Goal: Transaction & Acquisition: Book appointment/travel/reservation

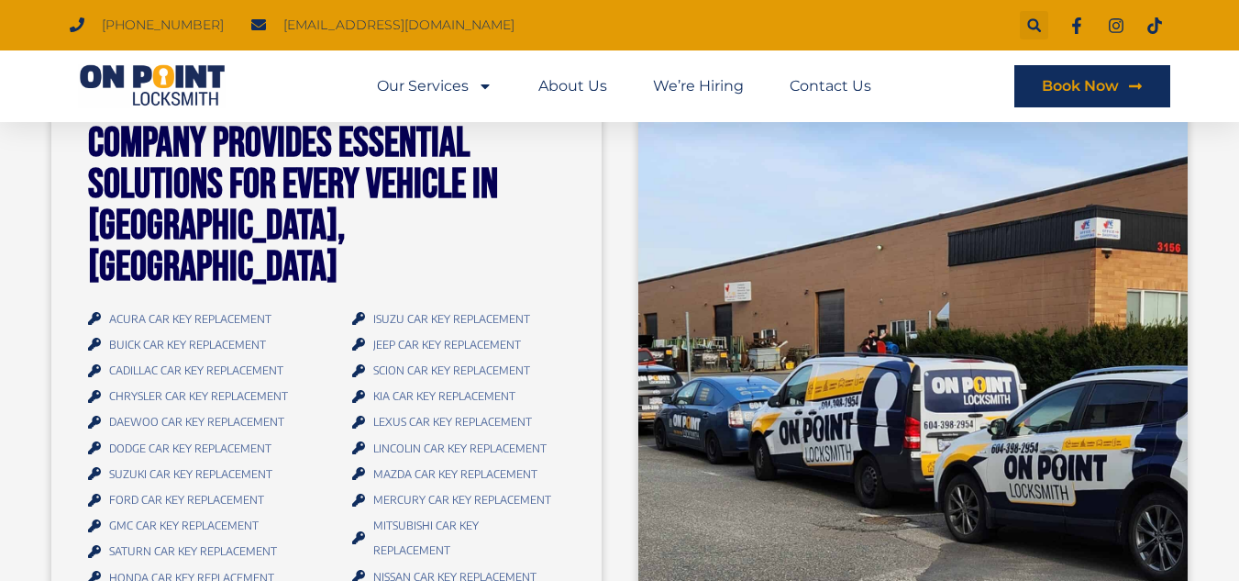
scroll to position [2004, 0]
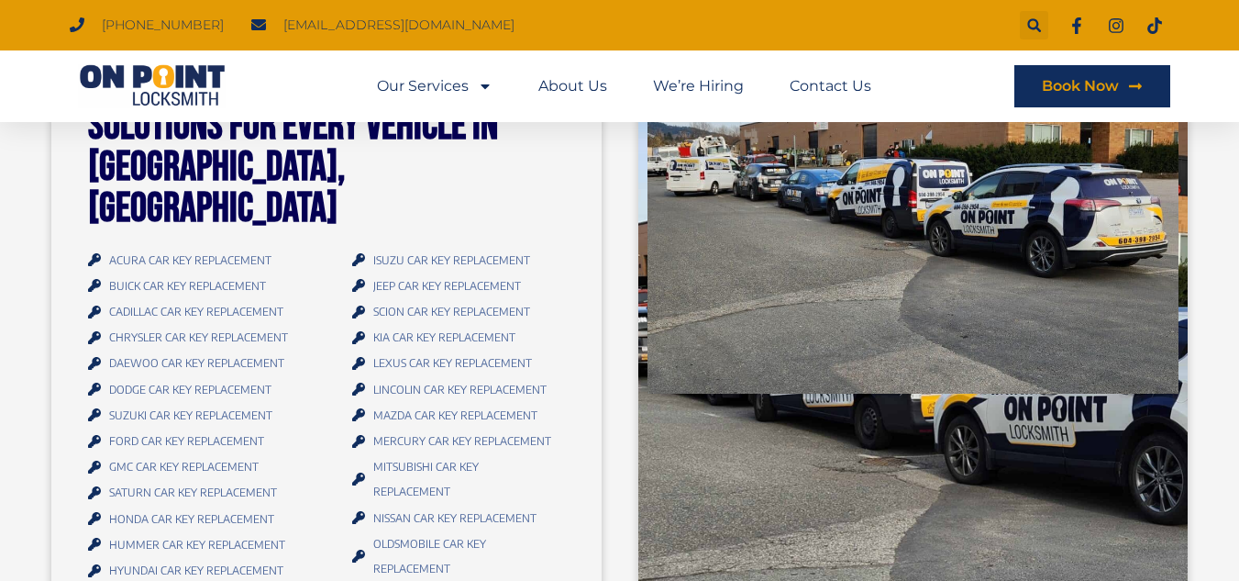
click at [94, 564] on icon at bounding box center [94, 570] width 13 height 13
click at [91, 564] on icon at bounding box center [94, 570] width 13 height 13
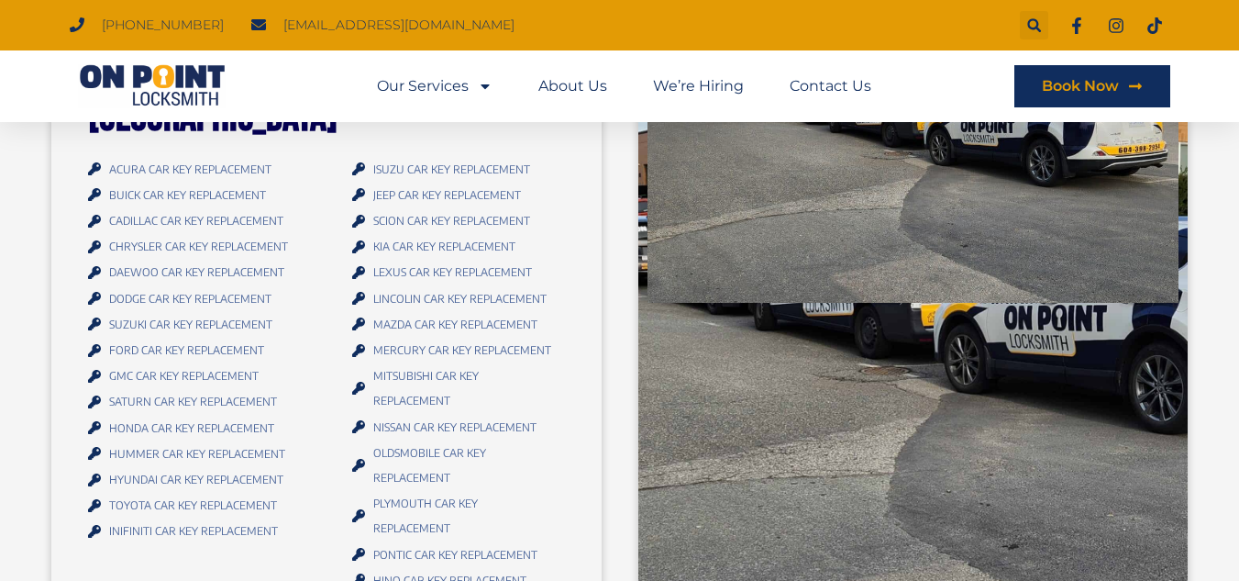
scroll to position [2160, 0]
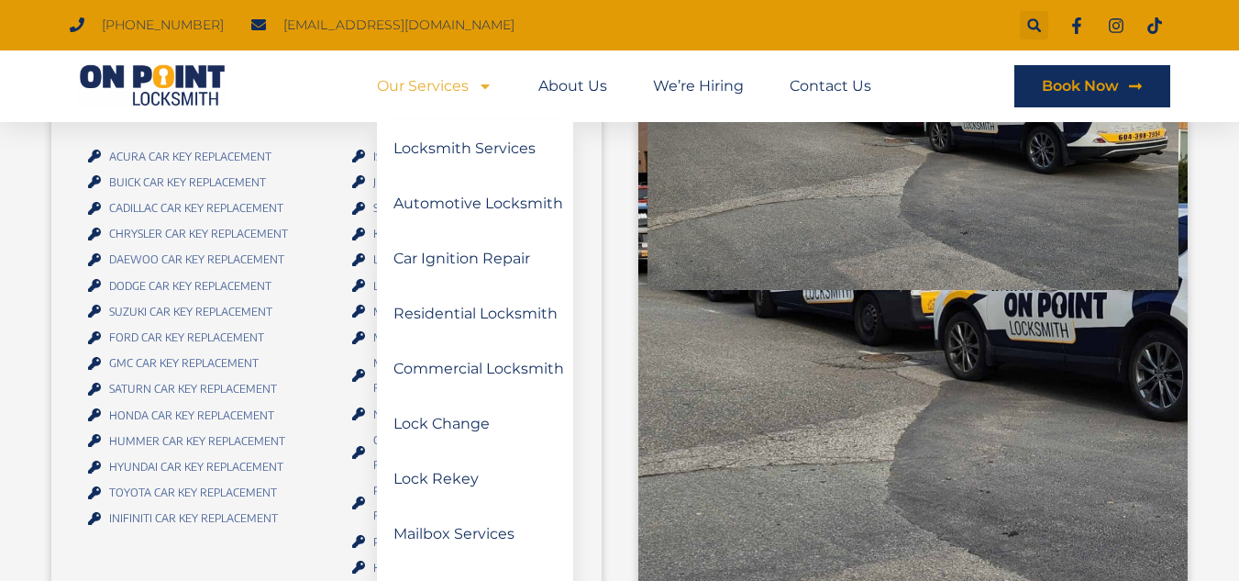
click at [494, 87] on li "Our Services Locksmith Services Automotive Locksmith Car Ignition Repair Reside…" at bounding box center [446, 86] width 139 height 42
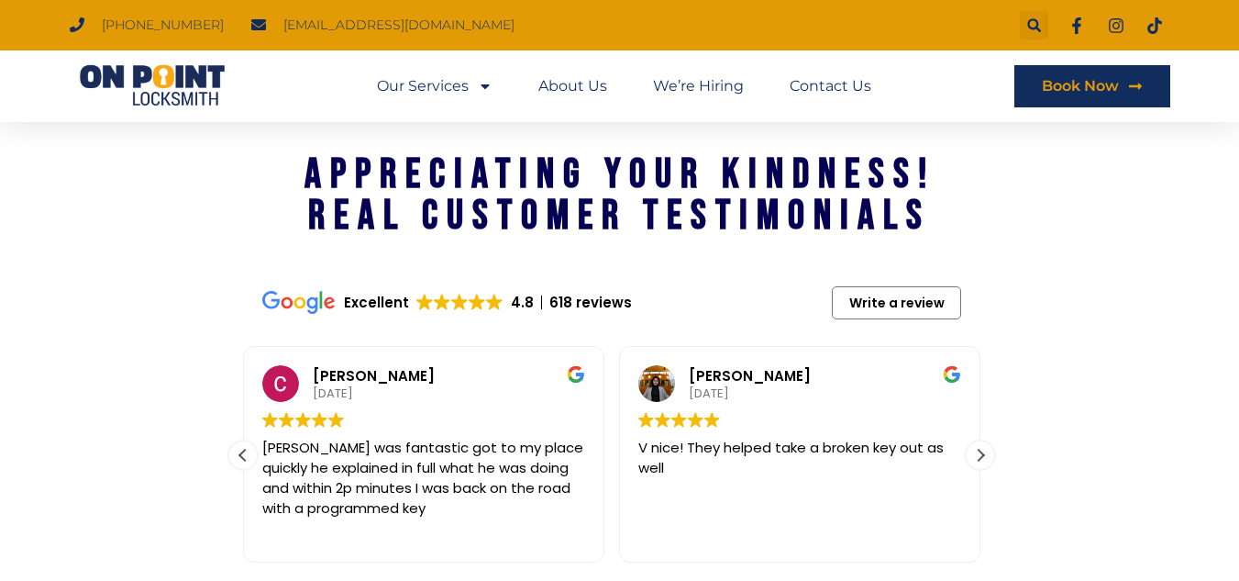
scroll to position [2768, 0]
click at [982, 440] on div "Next review" at bounding box center [981, 454] width 28 height 28
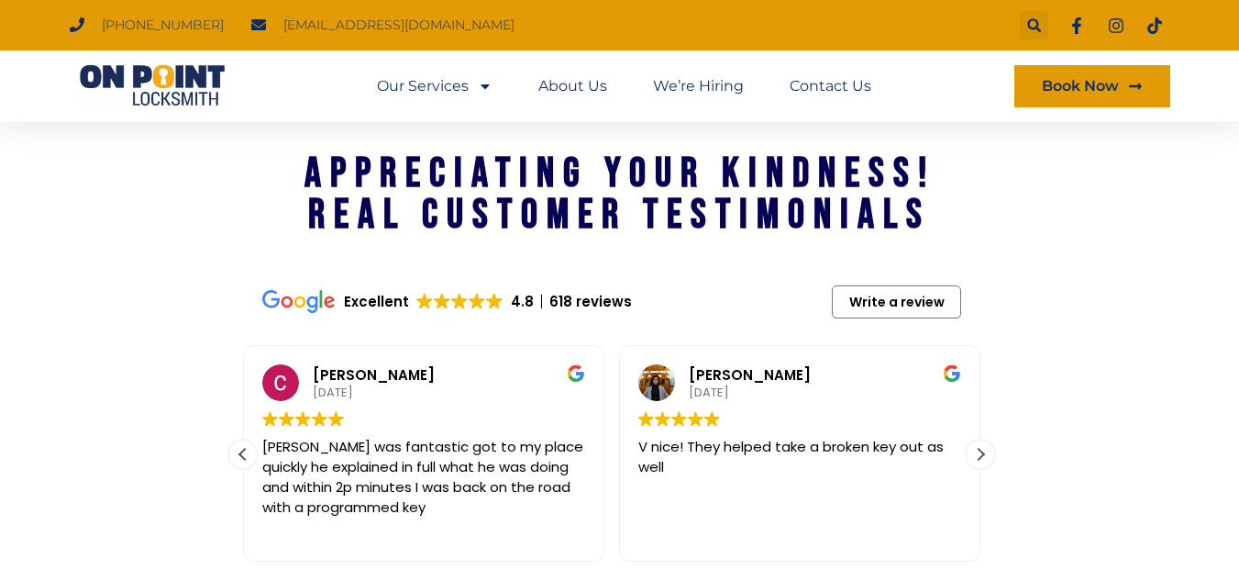
click at [1078, 88] on span "Book Now" at bounding box center [1080, 86] width 77 height 15
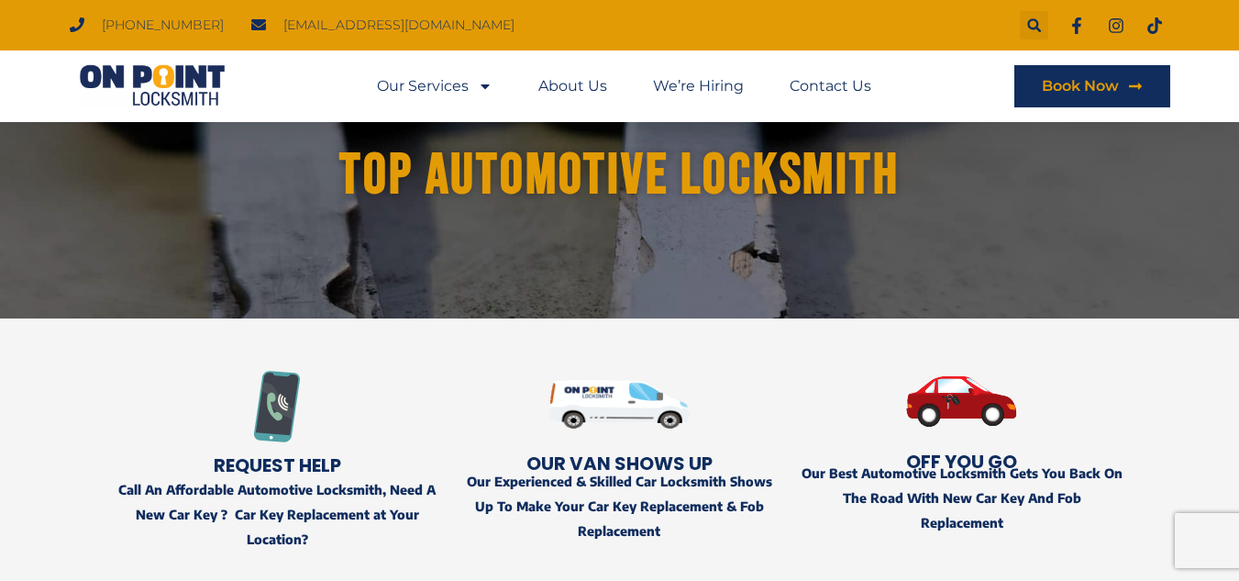
scroll to position [78, 0]
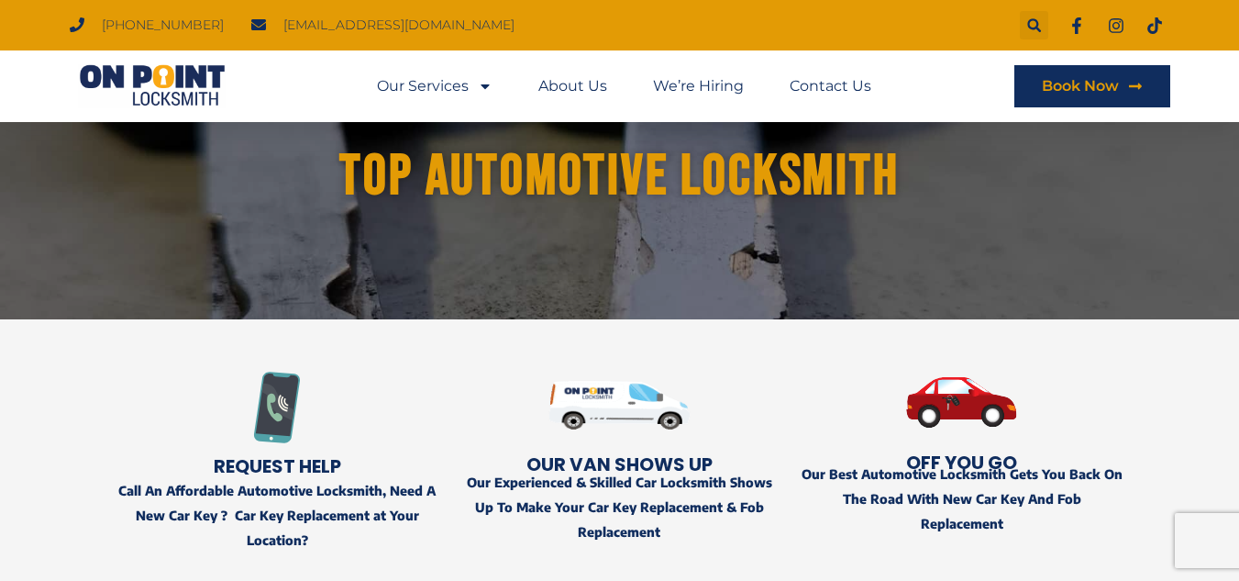
drag, startPoint x: 694, startPoint y: 174, endPoint x: 610, endPoint y: 94, distance: 116.1
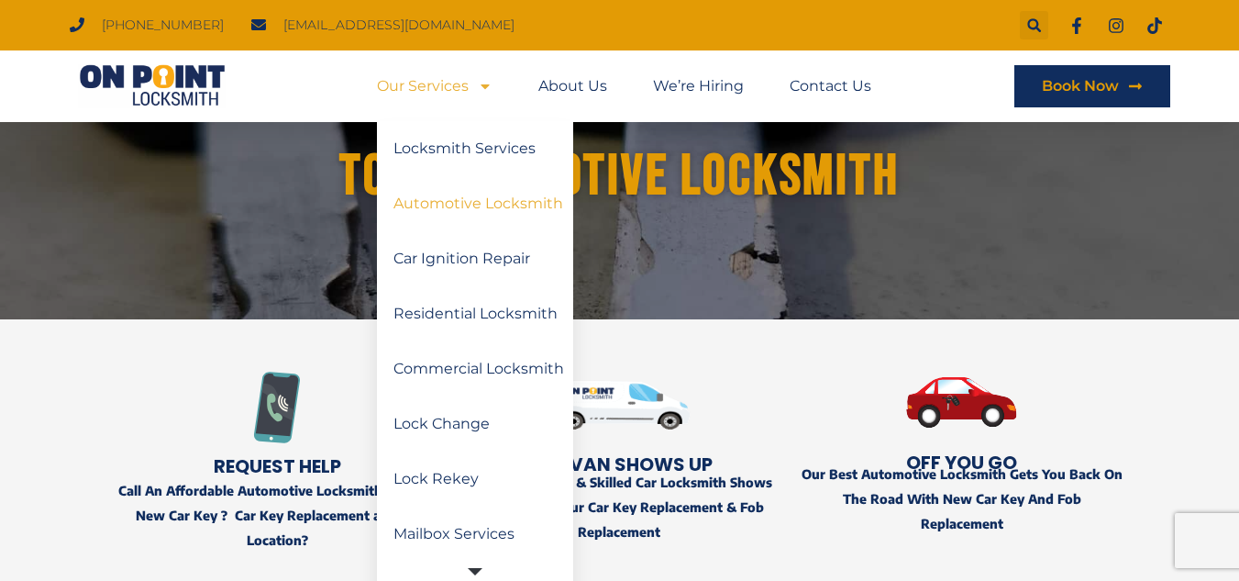
click at [494, 216] on link "Automotive Locksmith" at bounding box center [475, 203] width 196 height 55
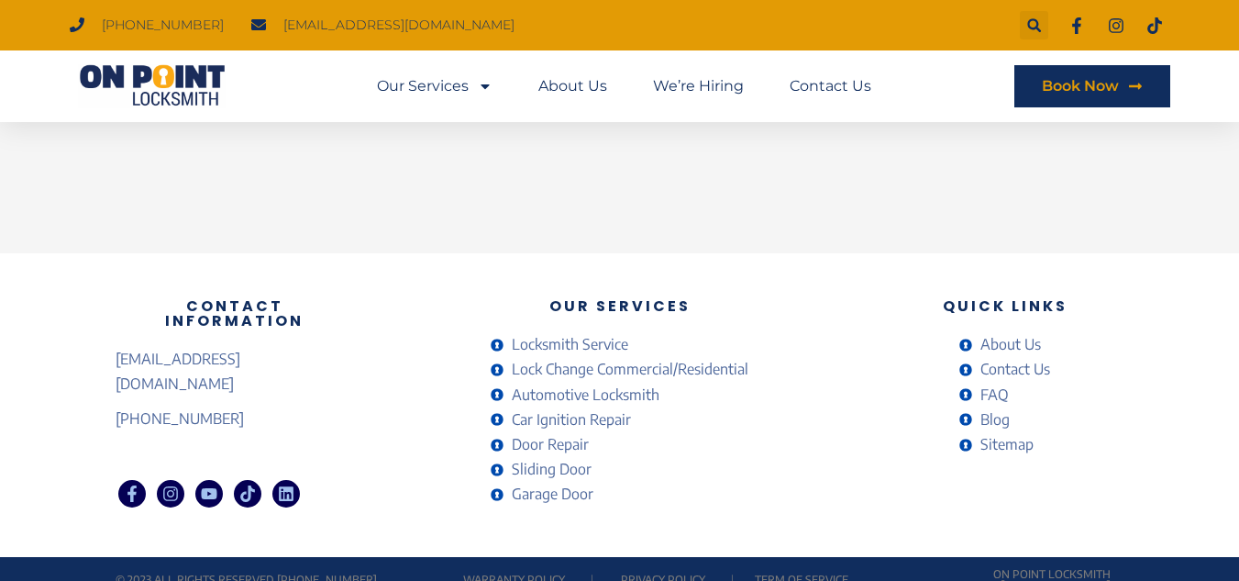
scroll to position [963, 0]
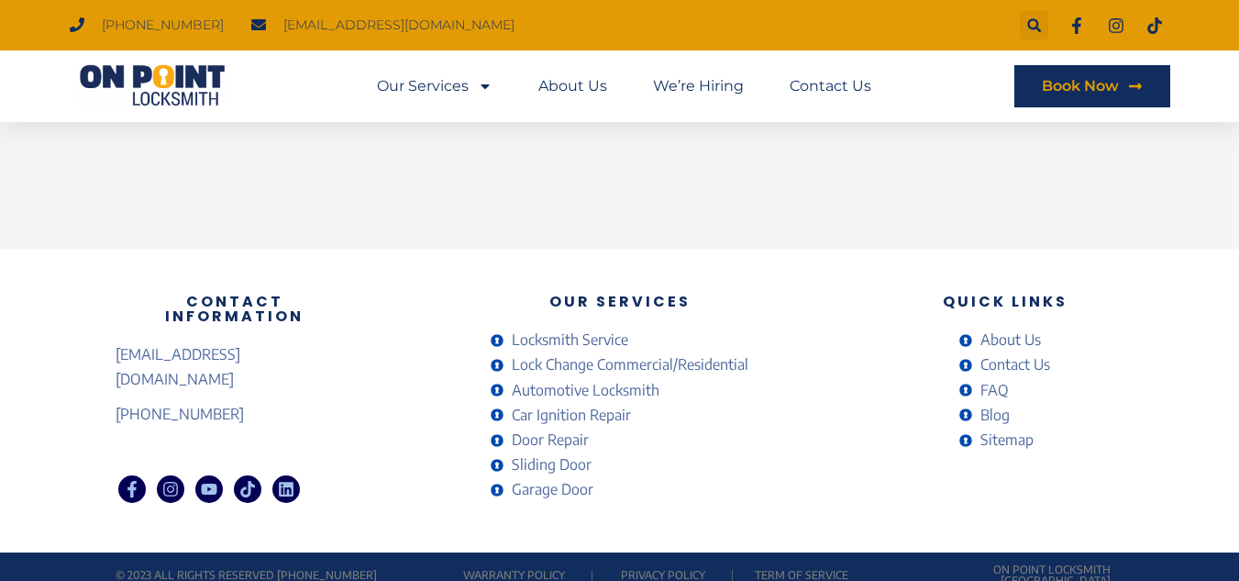
click at [625, 388] on span "Automotive Locksmith" at bounding box center [583, 390] width 152 height 25
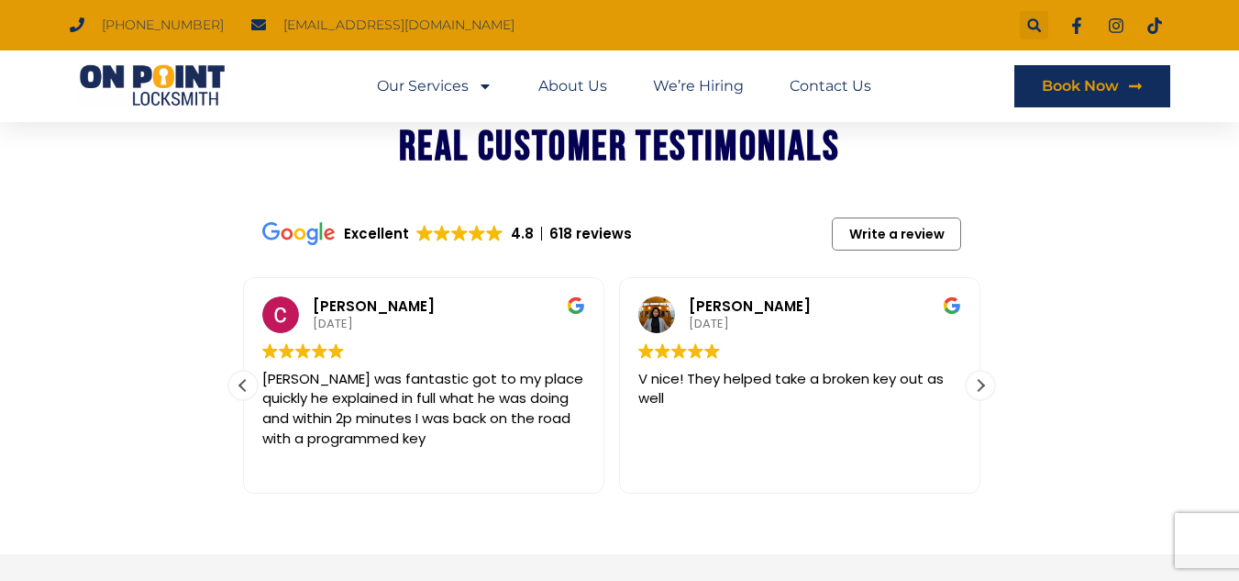
scroll to position [2498, 0]
click at [969, 371] on div "Next review" at bounding box center [981, 385] width 28 height 28
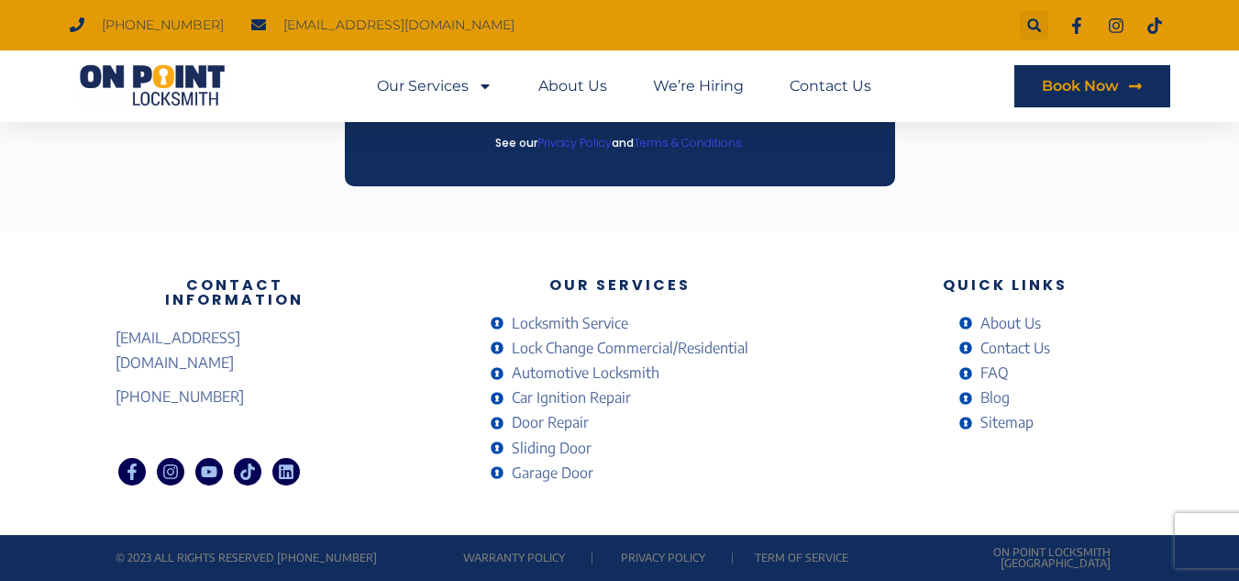
scroll to position [6257, 0]
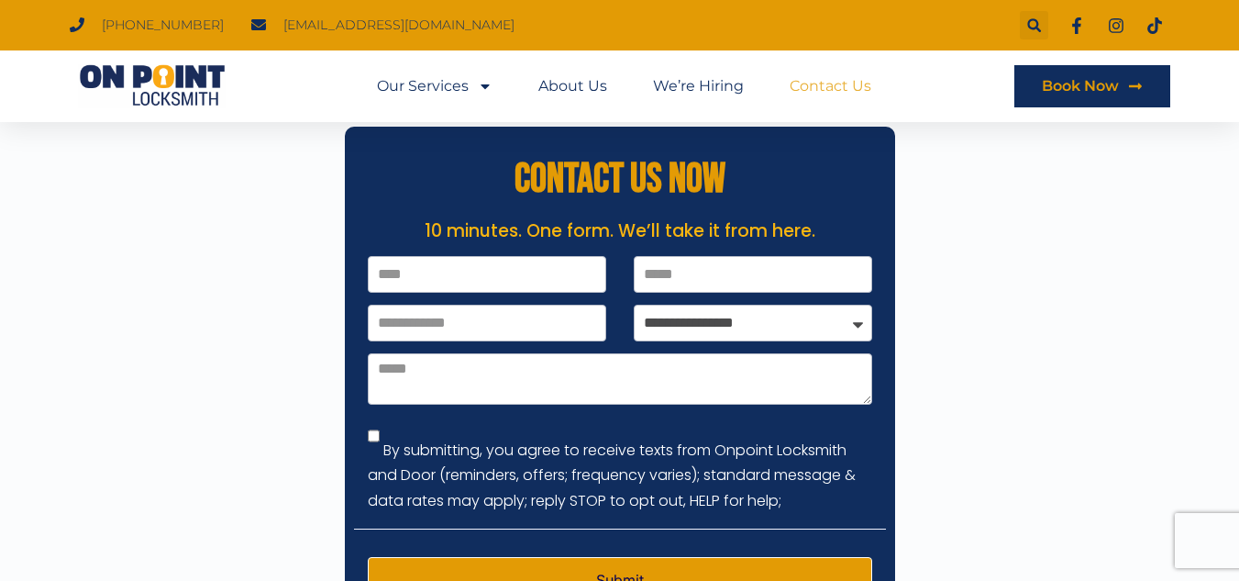
scroll to position [352, 0]
